Goal: Check status: Check status

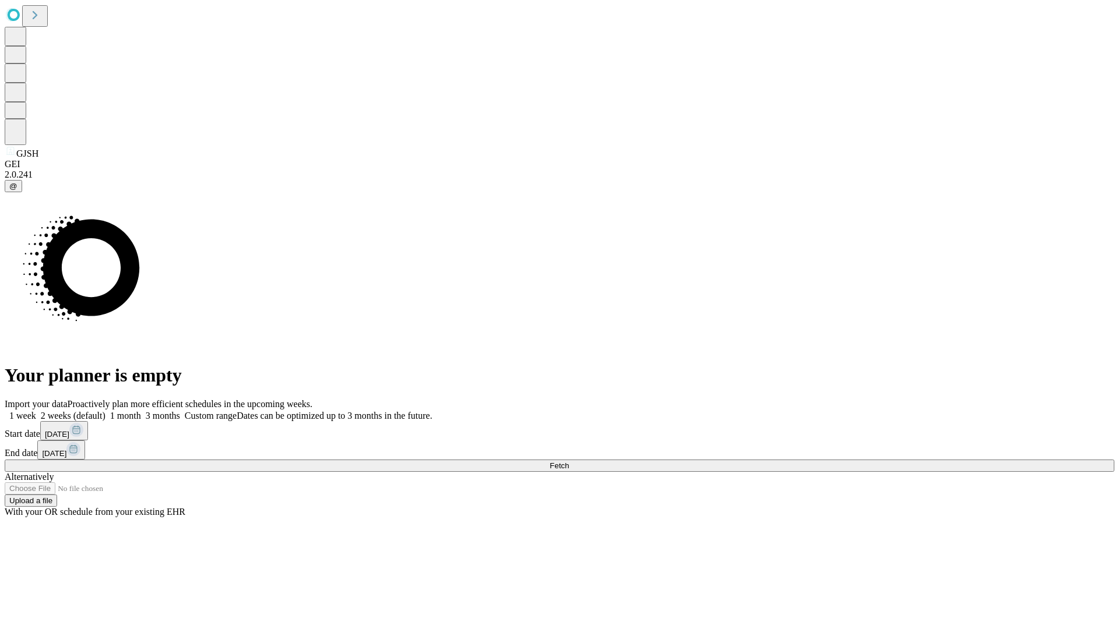
click at [569, 461] on span "Fetch" at bounding box center [558, 465] width 19 height 9
